Goal: Book appointment/travel/reservation

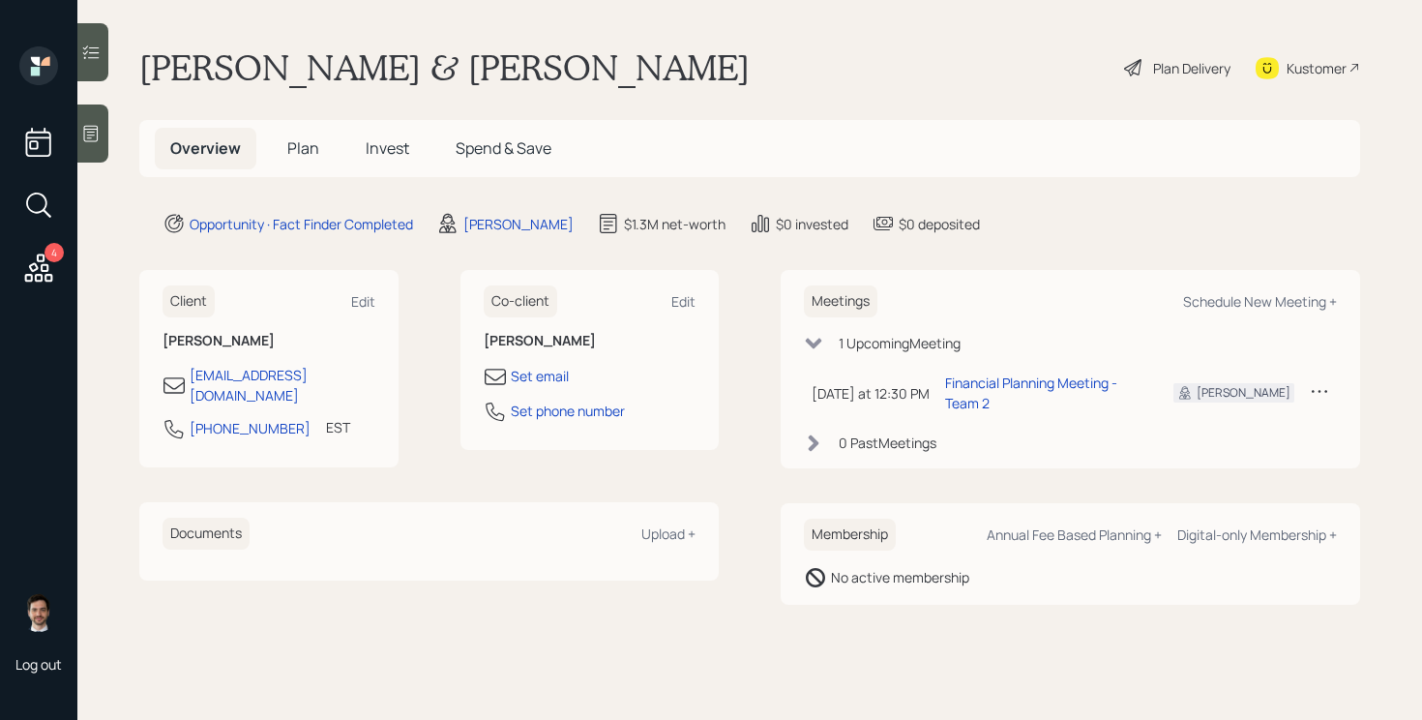
click at [295, 142] on span "Plan" at bounding box center [303, 147] width 32 height 21
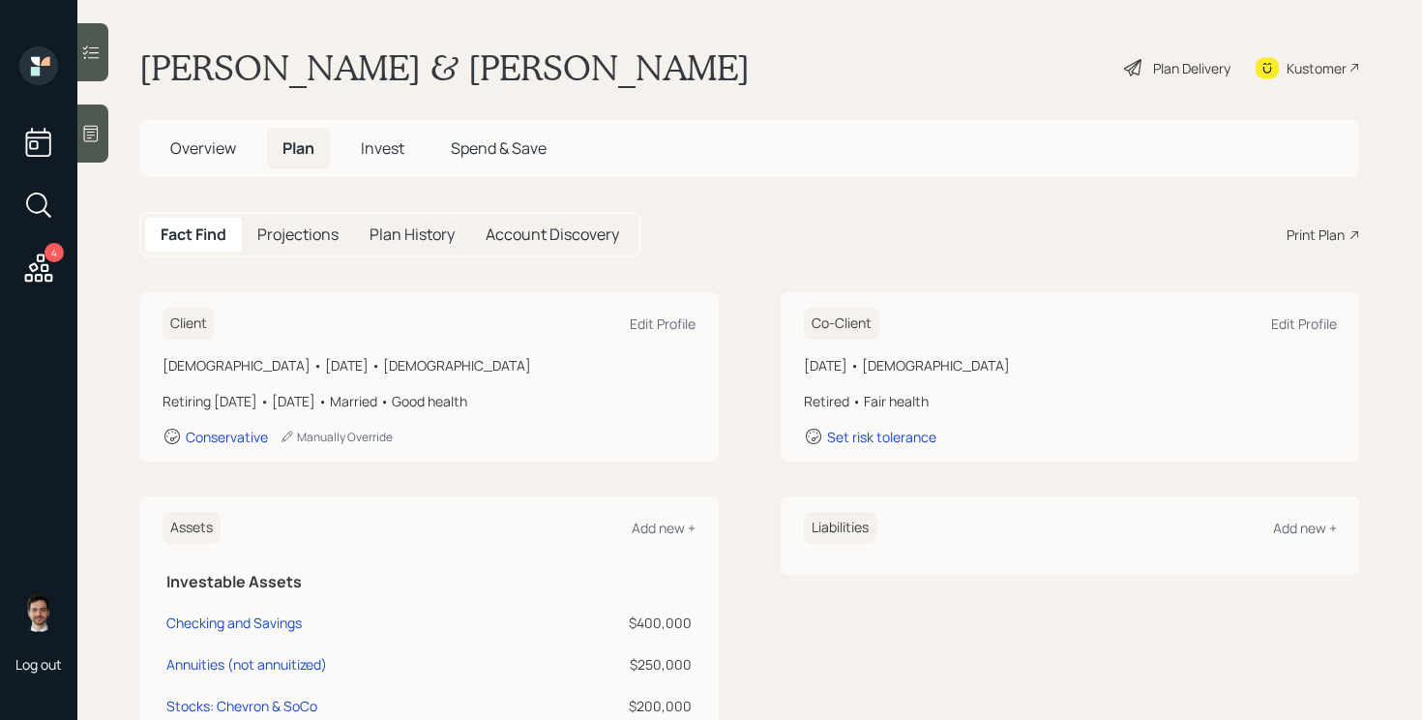
click at [190, 162] on h5 "Overview" at bounding box center [203, 149] width 97 height 42
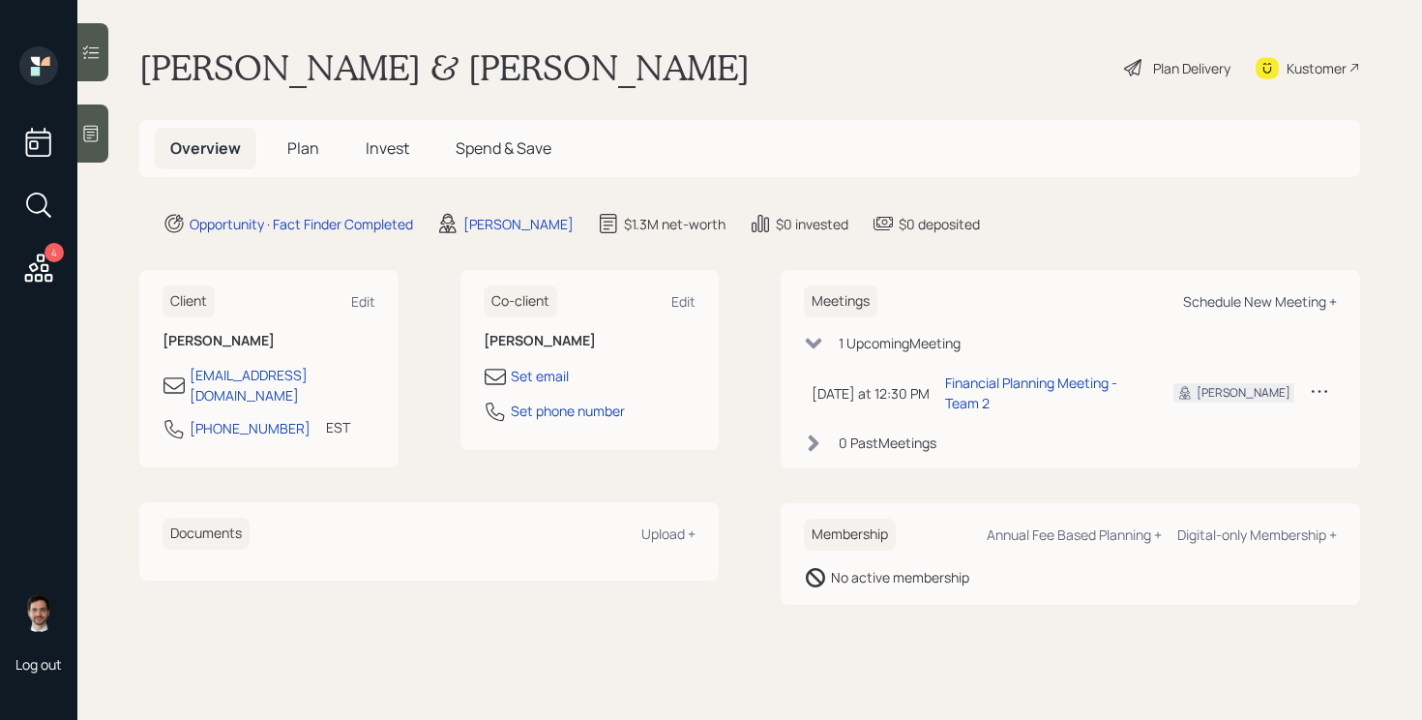
click at [1278, 300] on div "Schedule New Meeting +" at bounding box center [1260, 301] width 154 height 18
select select "ef6b64e1-8f62-4a74-b865-a7df4b35b836"
